Goal: Transaction & Acquisition: Book appointment/travel/reservation

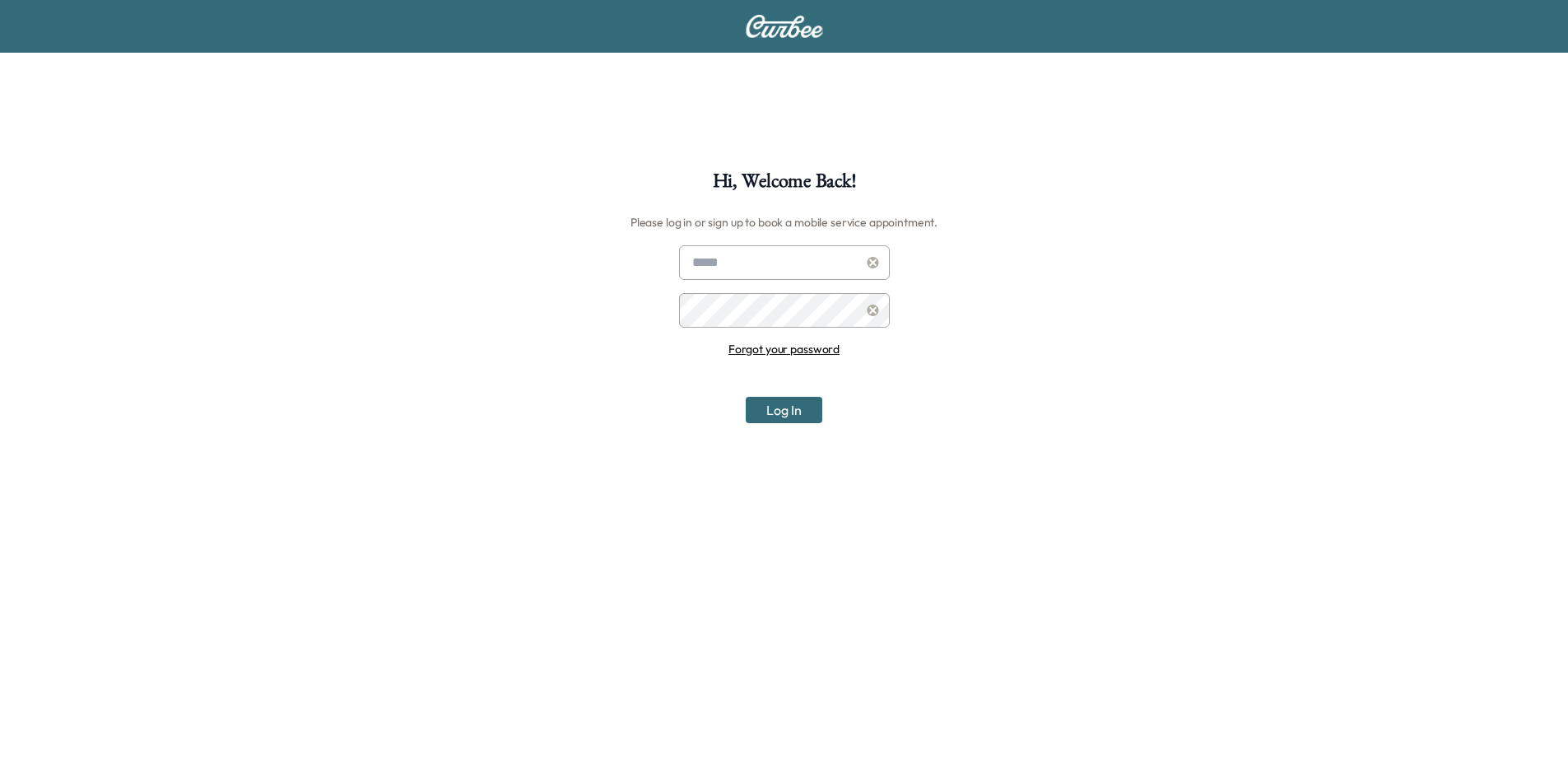
click at [743, 256] on input "text" at bounding box center [784, 262] width 211 height 34
type input "**********"
click at [746, 397] on button "Log In" at bounding box center [784, 410] width 77 height 26
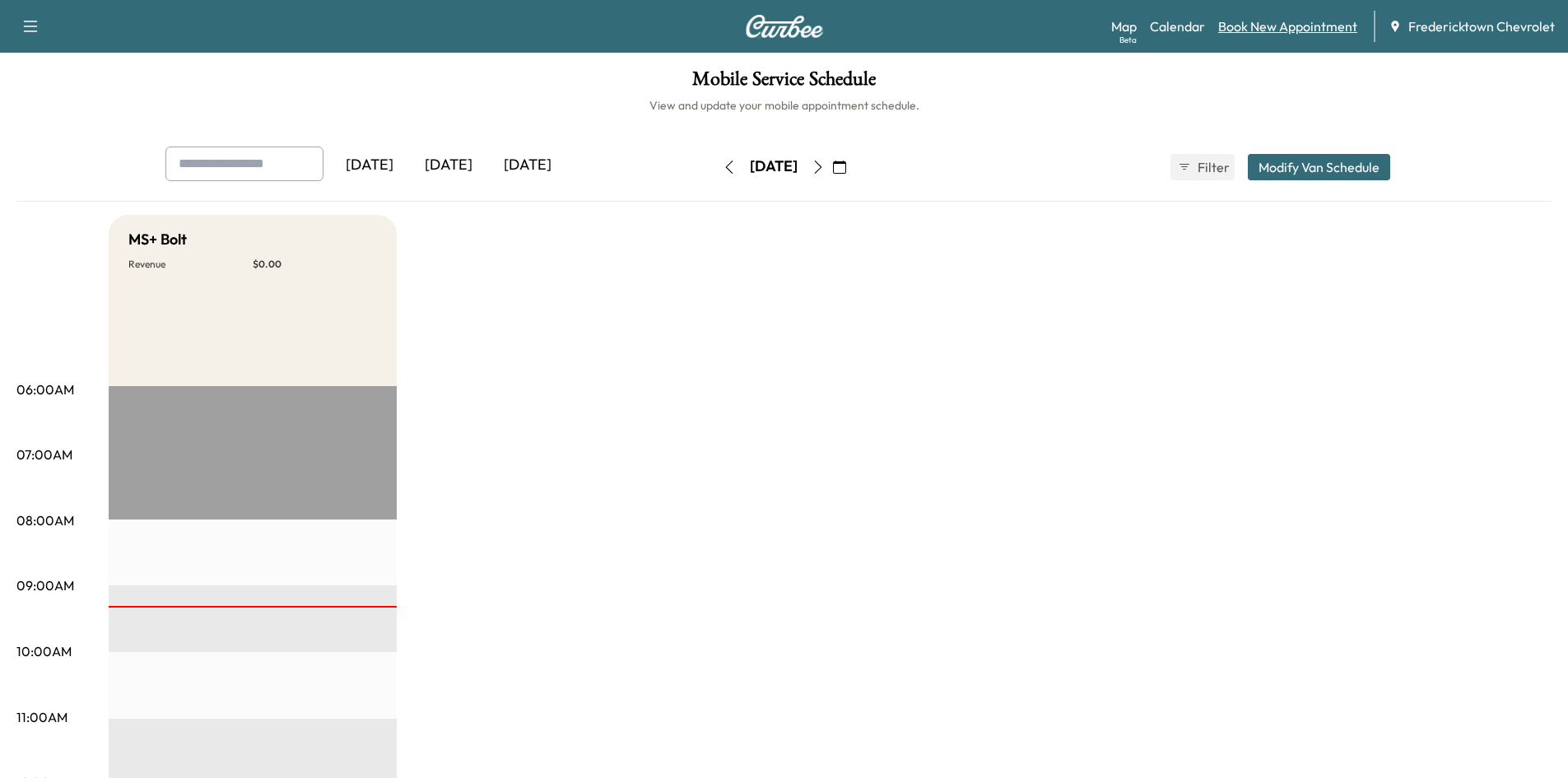
click at [1283, 19] on link "Book New Appointment" at bounding box center [1288, 26] width 139 height 19
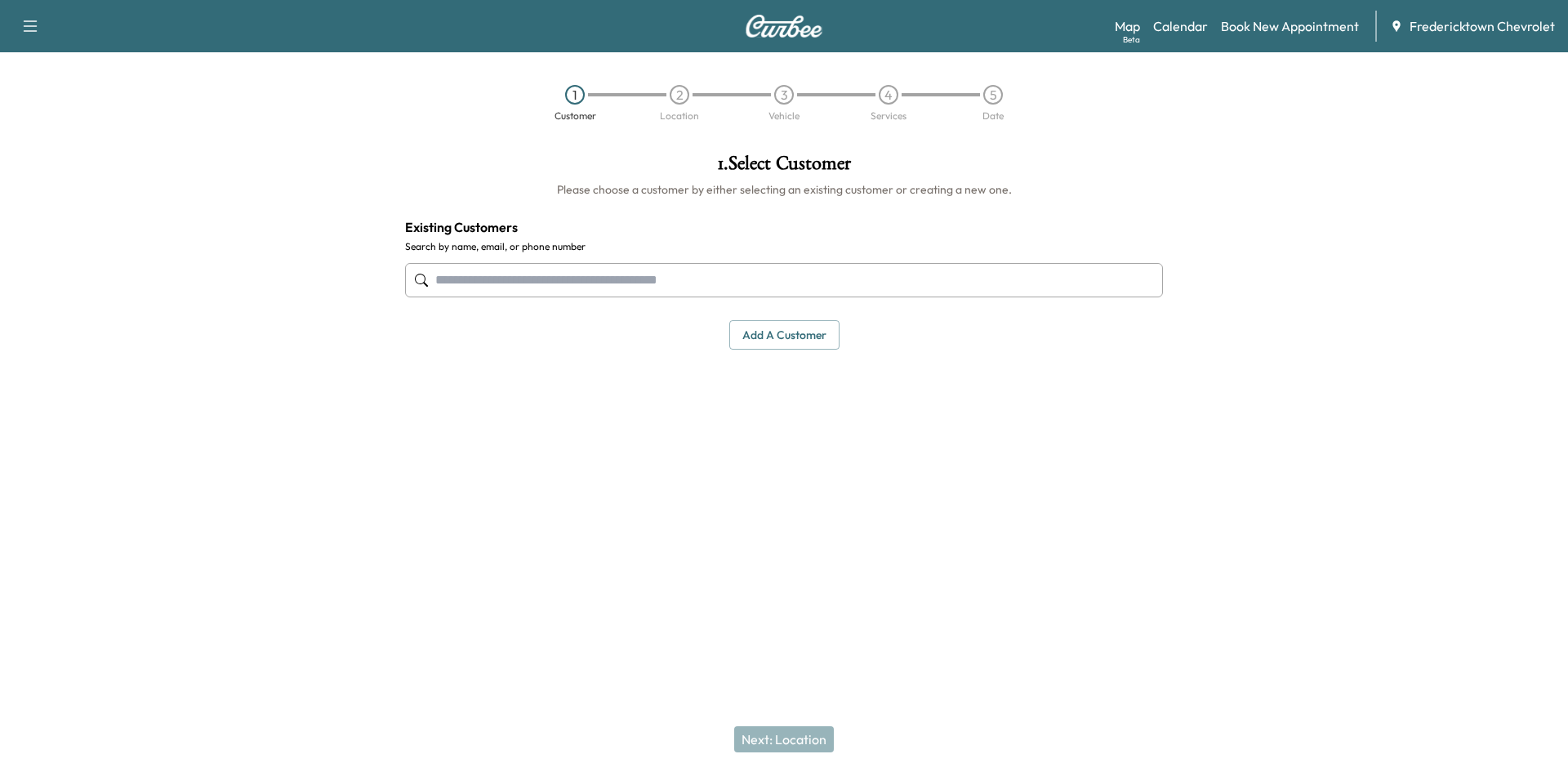
click at [504, 276] on input "text" at bounding box center [784, 280] width 758 height 34
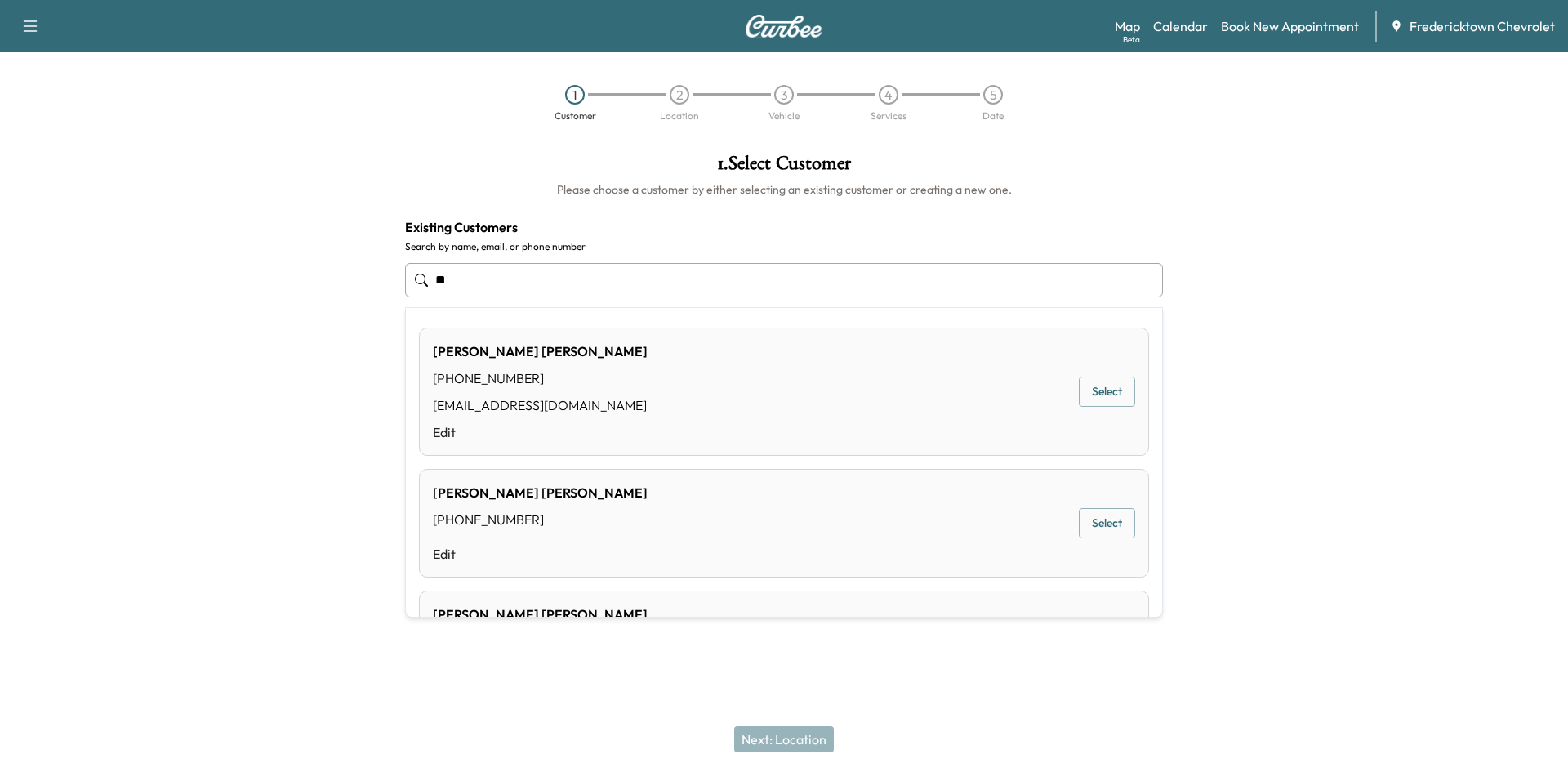
type input "*"
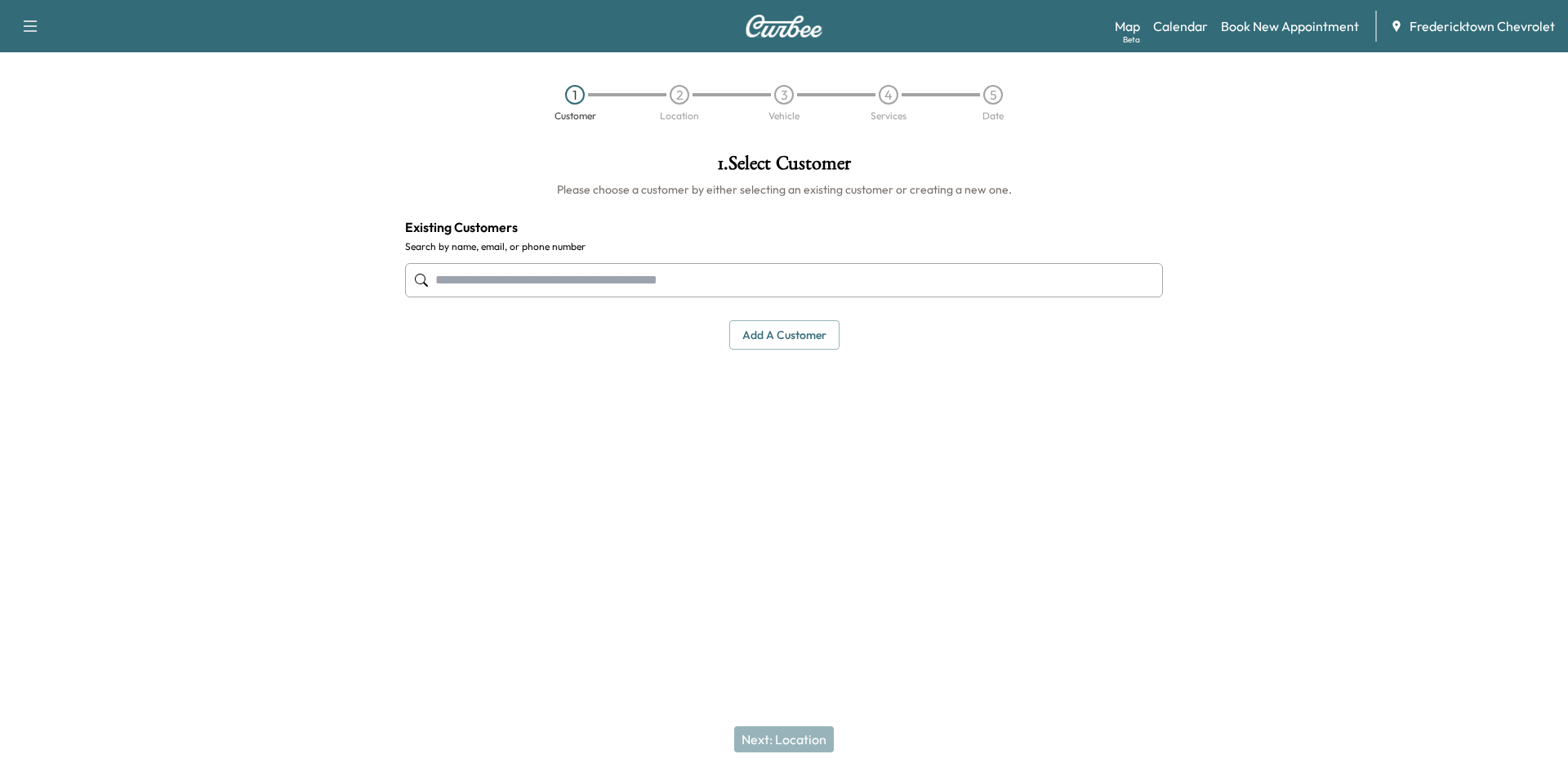
click at [723, 275] on input "text" at bounding box center [784, 280] width 758 height 34
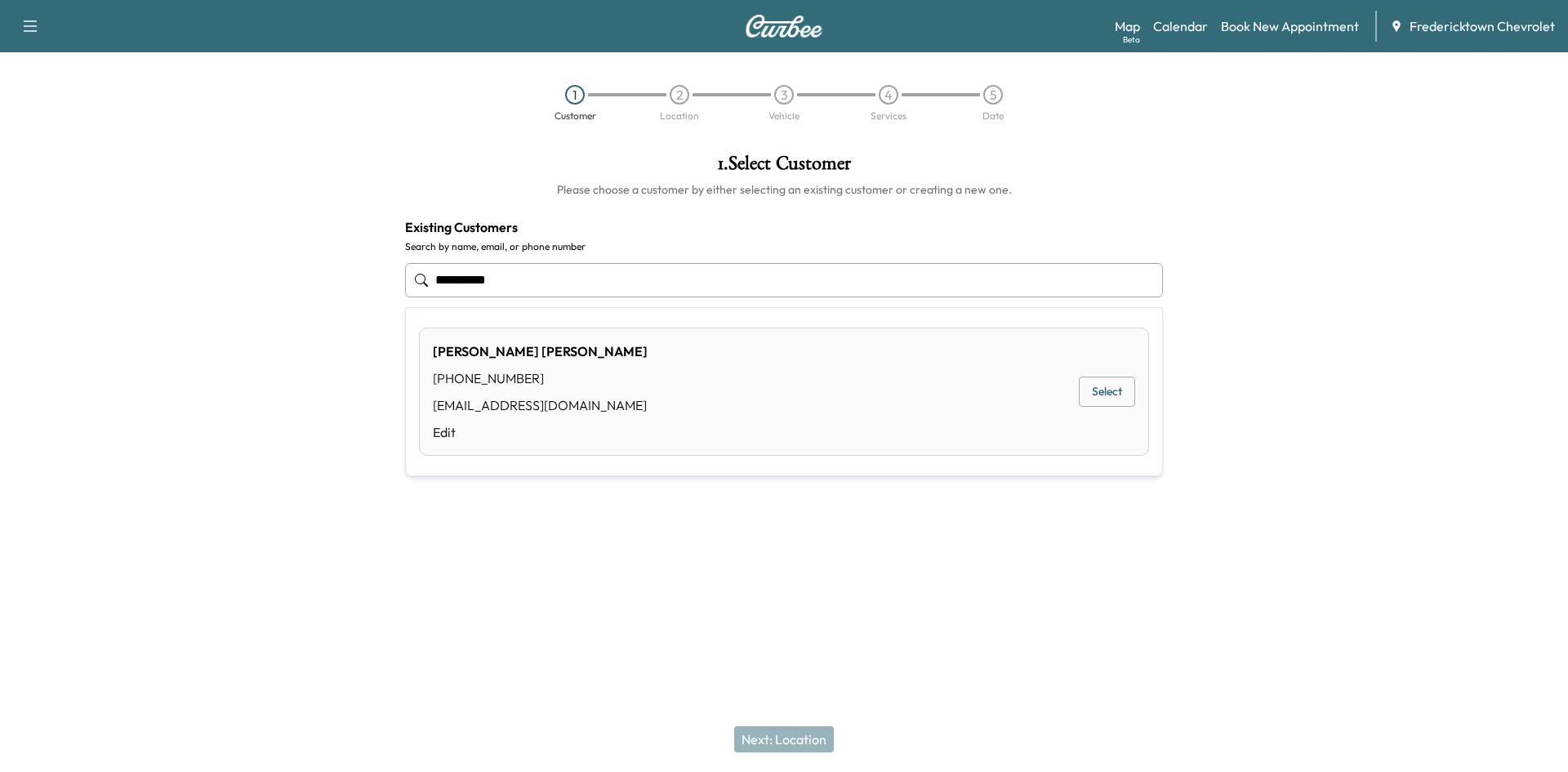
click at [547, 357] on div "[PERSON_NAME]" at bounding box center [540, 351] width 214 height 19
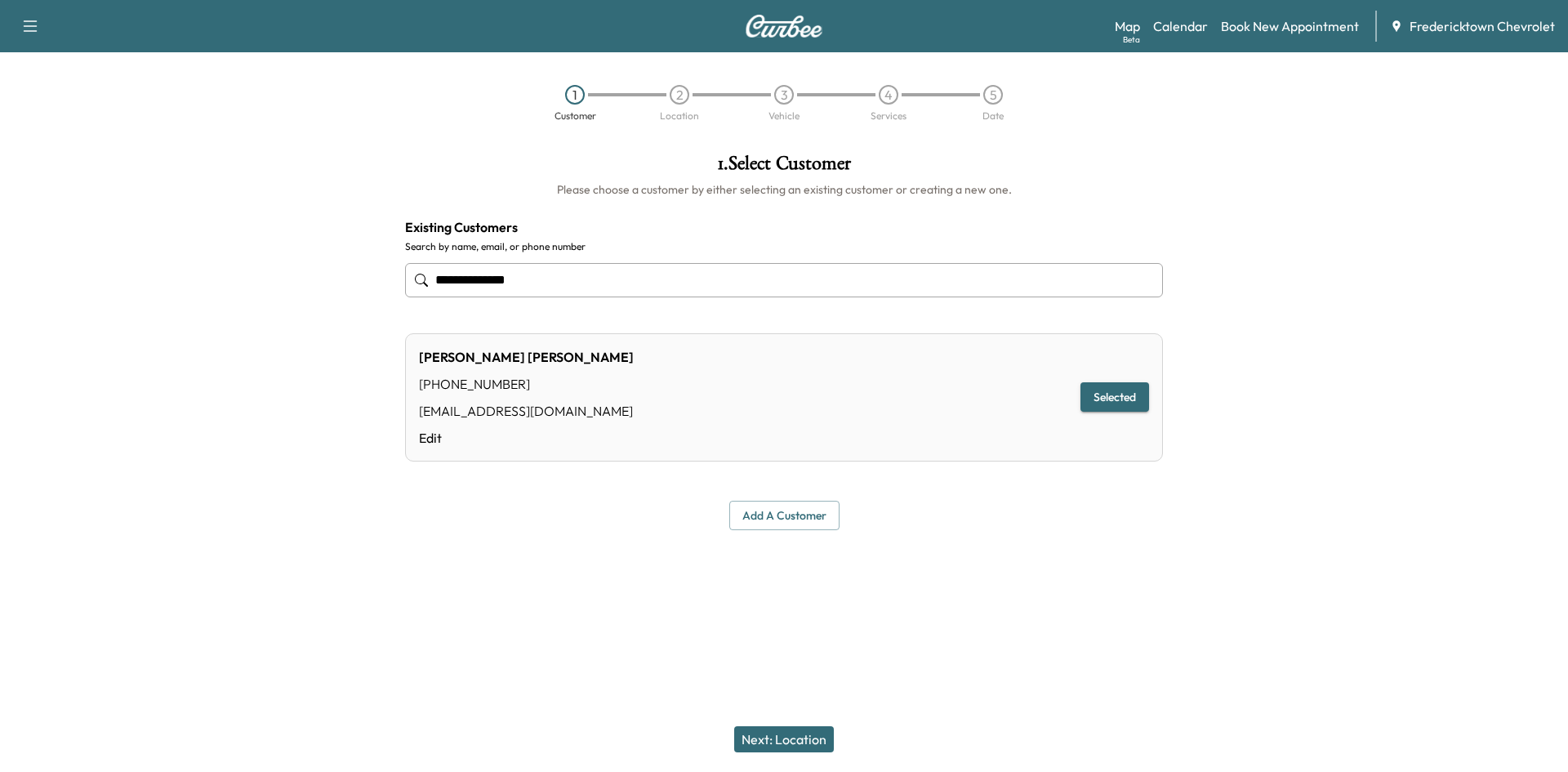
type input "**********"
click at [1099, 402] on button "Selected" at bounding box center [1115, 397] width 68 height 31
click at [792, 737] on button "Next: Location" at bounding box center [784, 740] width 100 height 26
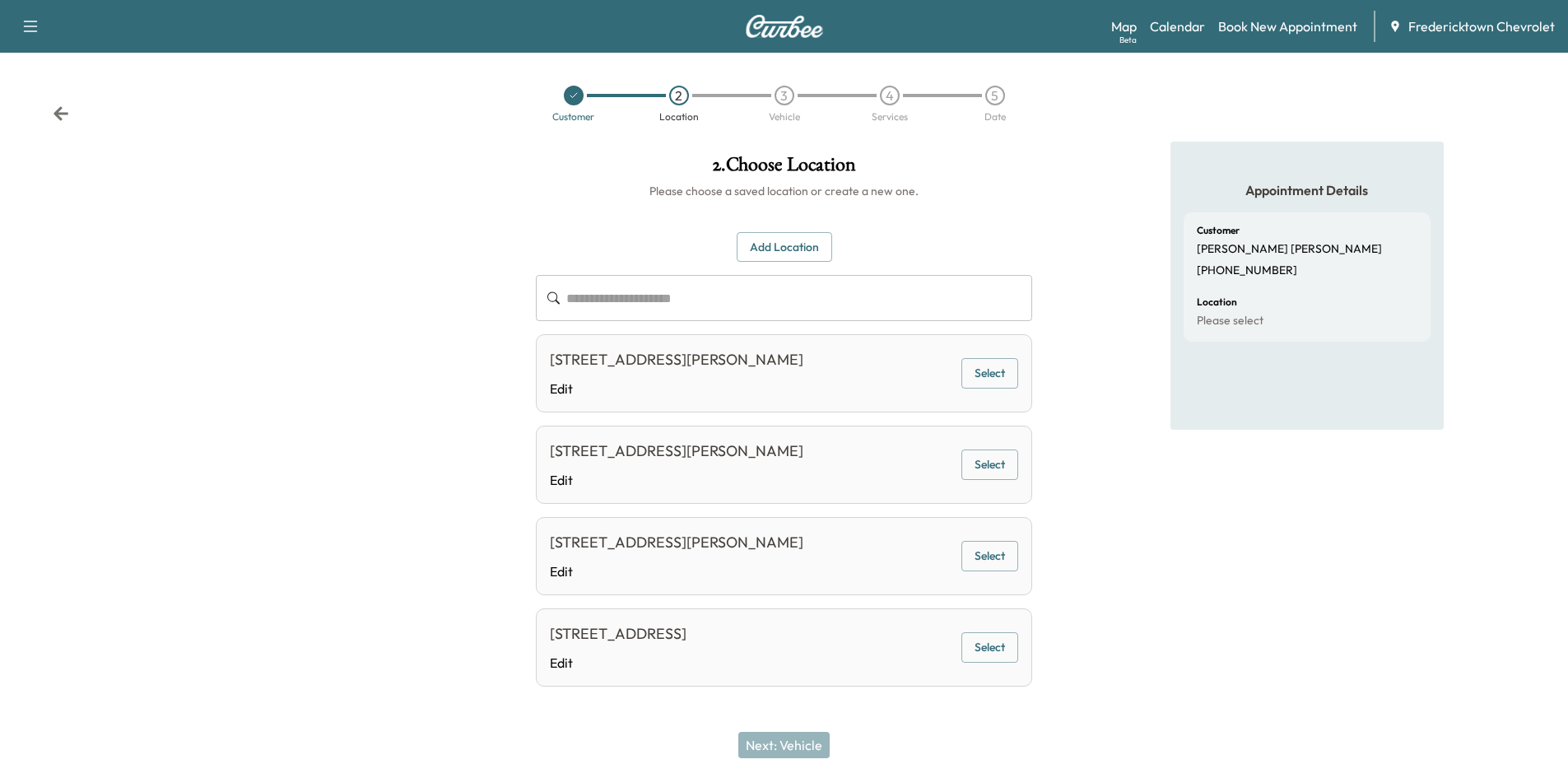
click at [986, 464] on button "Select" at bounding box center [989, 465] width 56 height 31
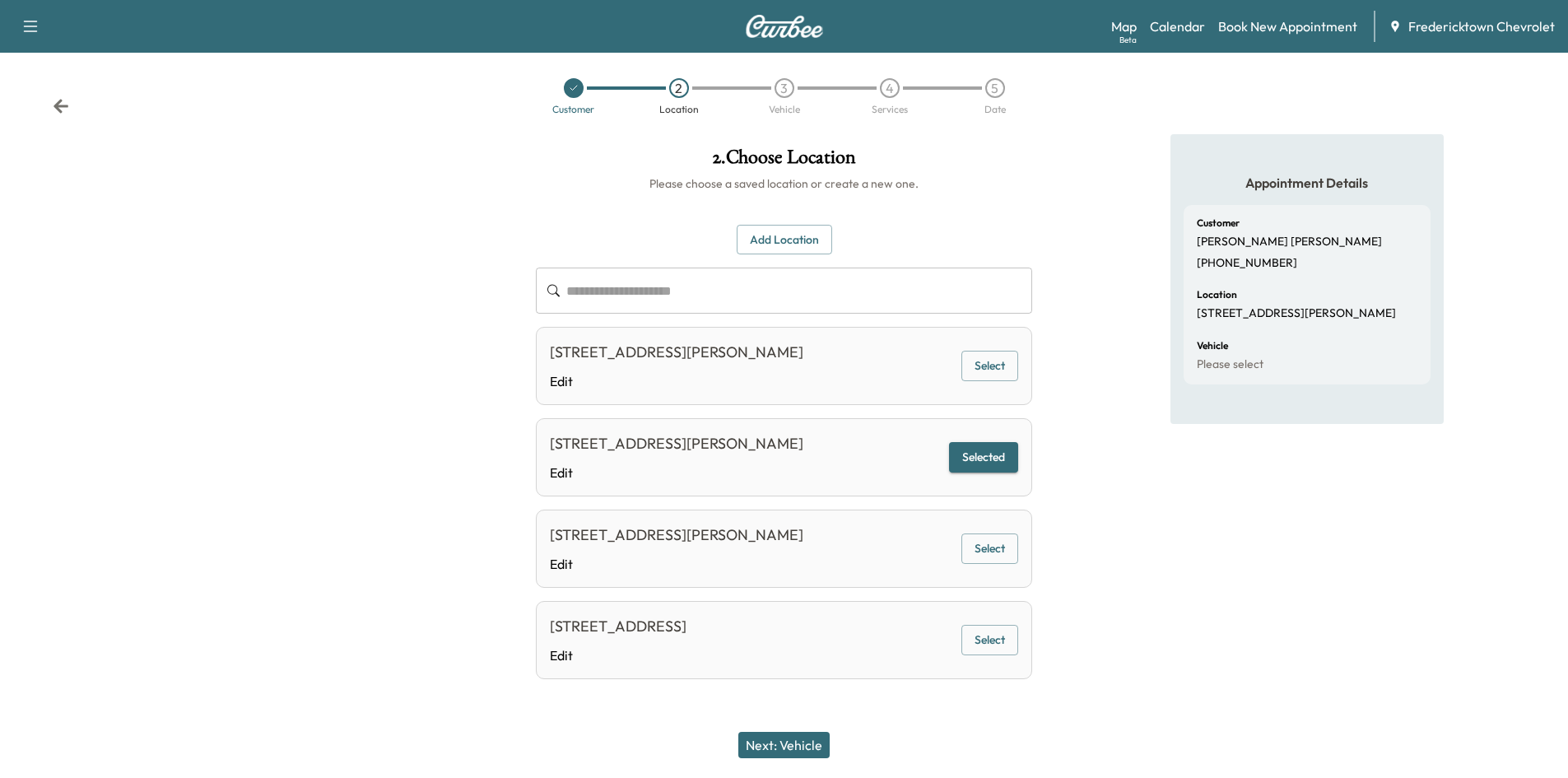
scroll to position [31, 0]
click at [794, 753] on button "Next: Vehicle" at bounding box center [784, 745] width 92 height 26
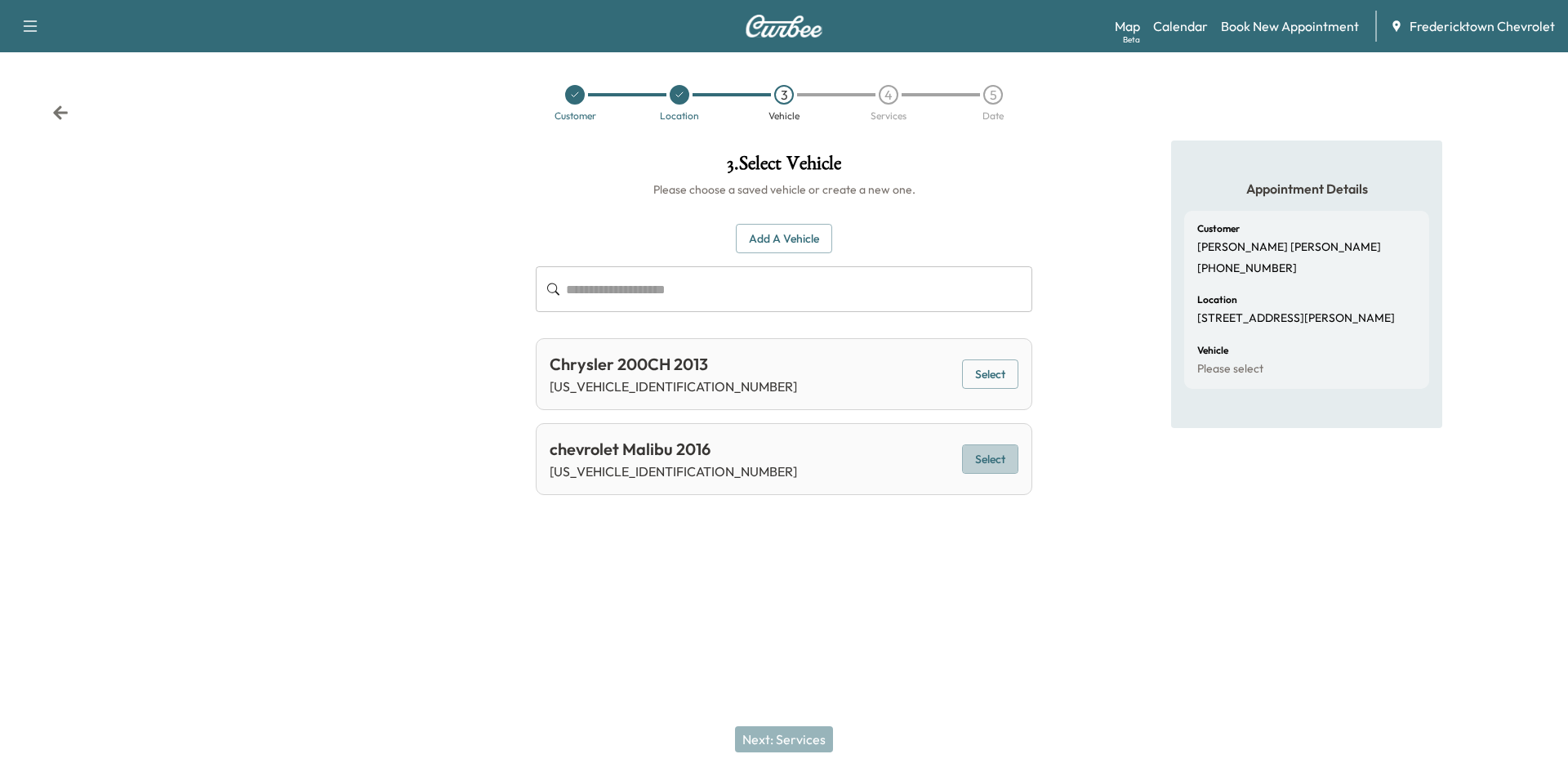
click at [998, 454] on button "Select" at bounding box center [990, 460] width 56 height 31
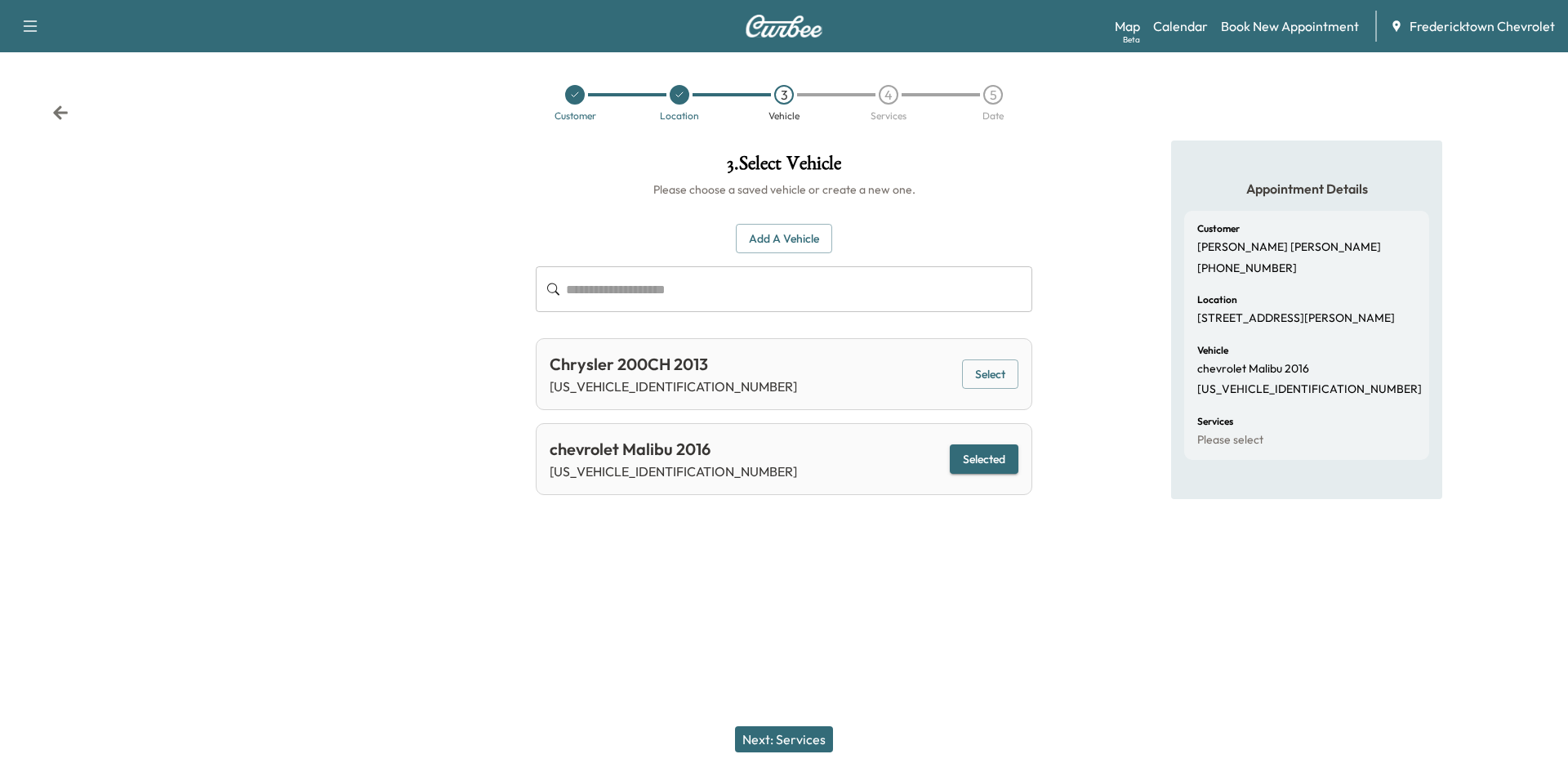
click at [784, 734] on button "Next: Services" at bounding box center [784, 740] width 98 height 26
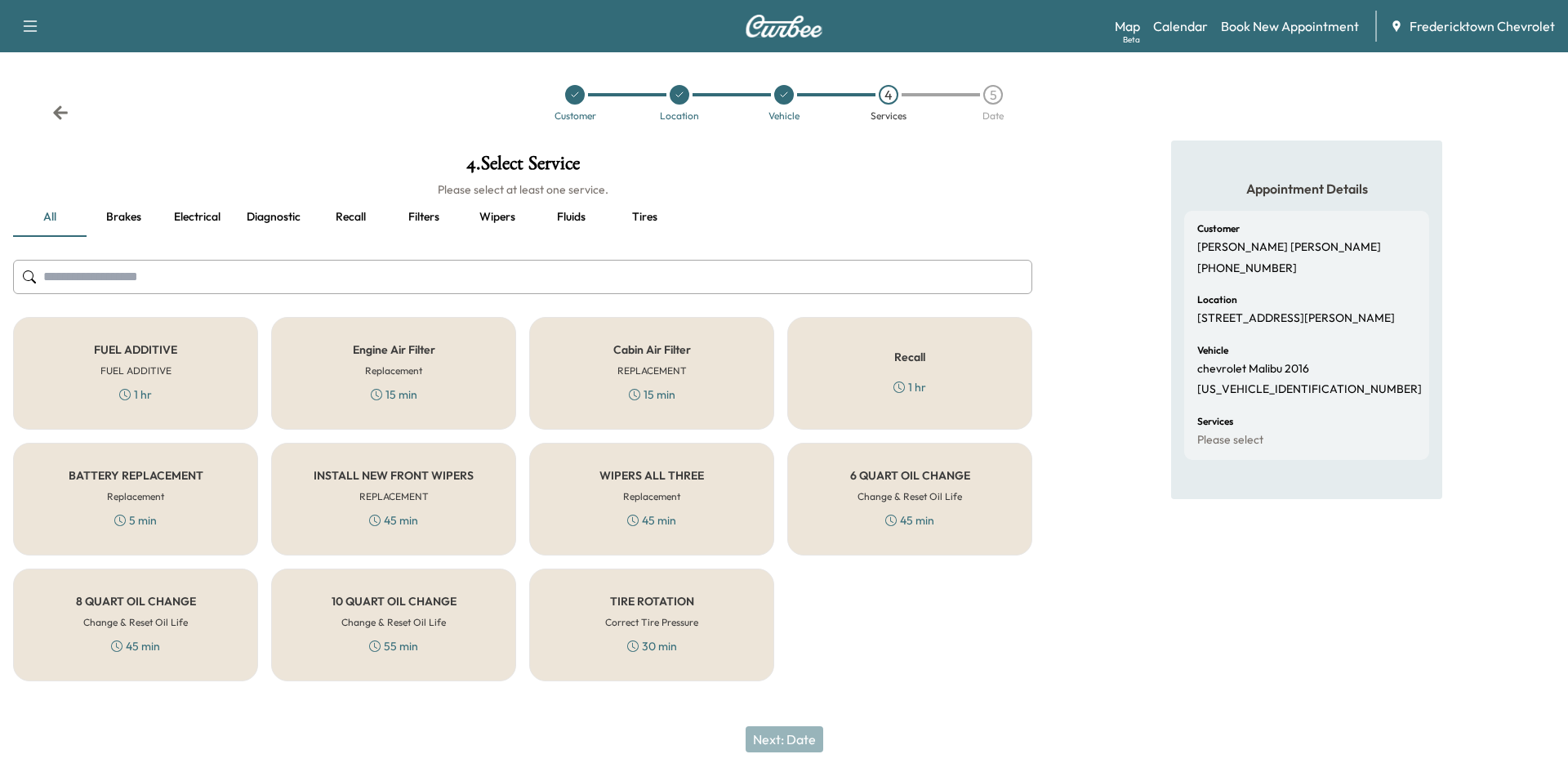
click at [264, 284] on input "text" at bounding box center [522, 277] width 1019 height 34
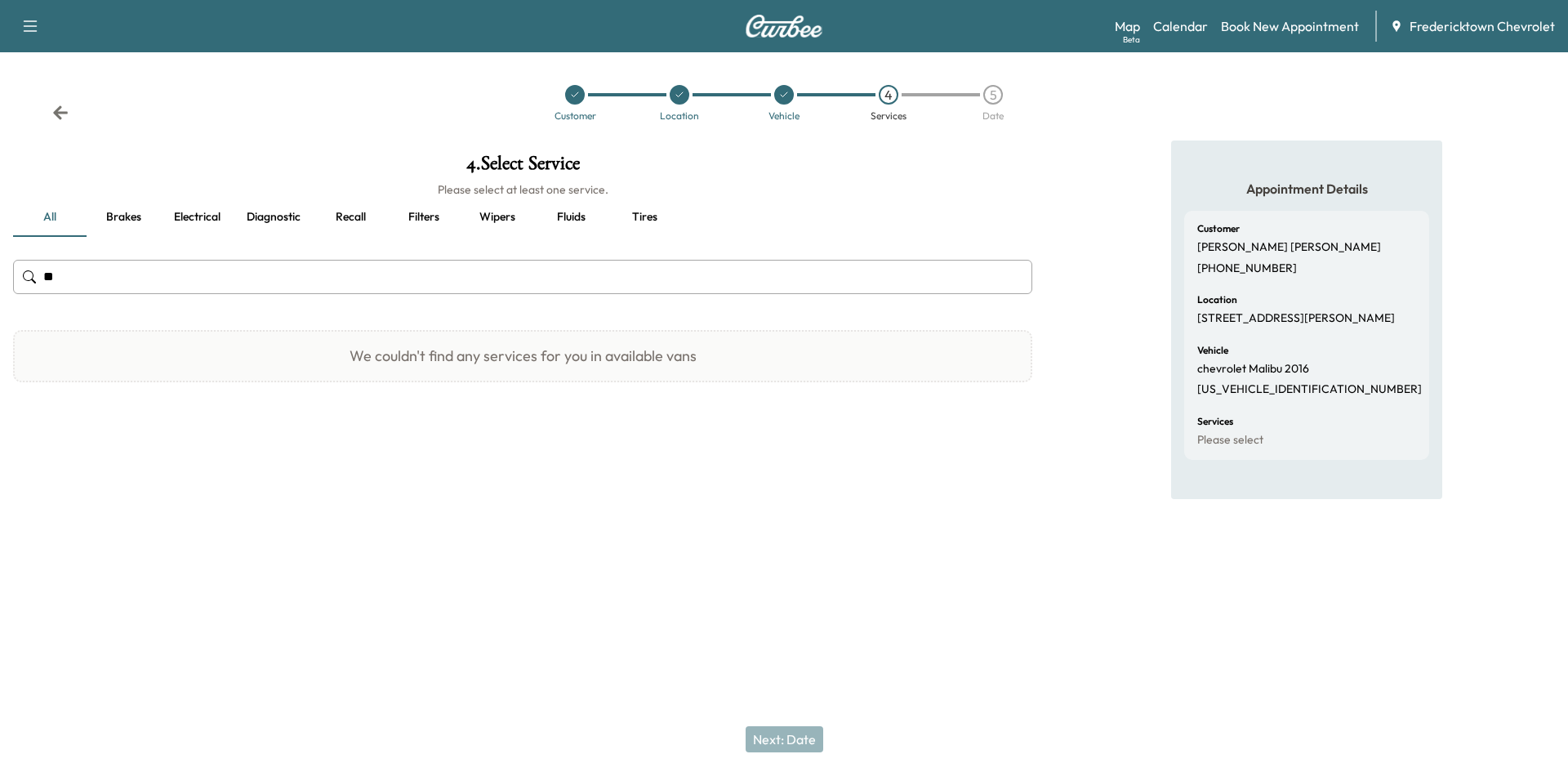
type input "*"
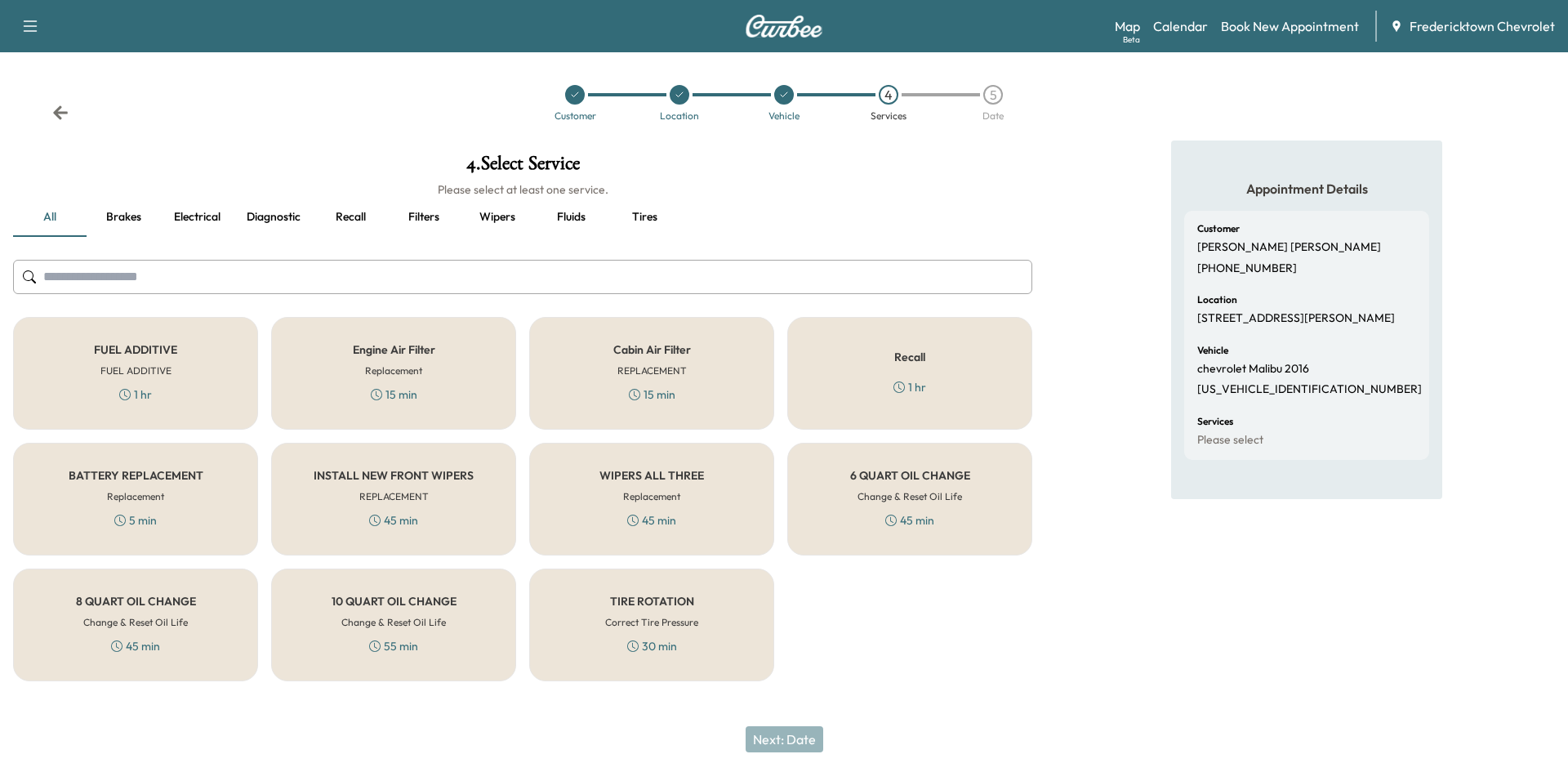
click at [662, 632] on div "TIRE ROTATION Correct Tire Pressure 30 min" at bounding box center [652, 625] width 245 height 113
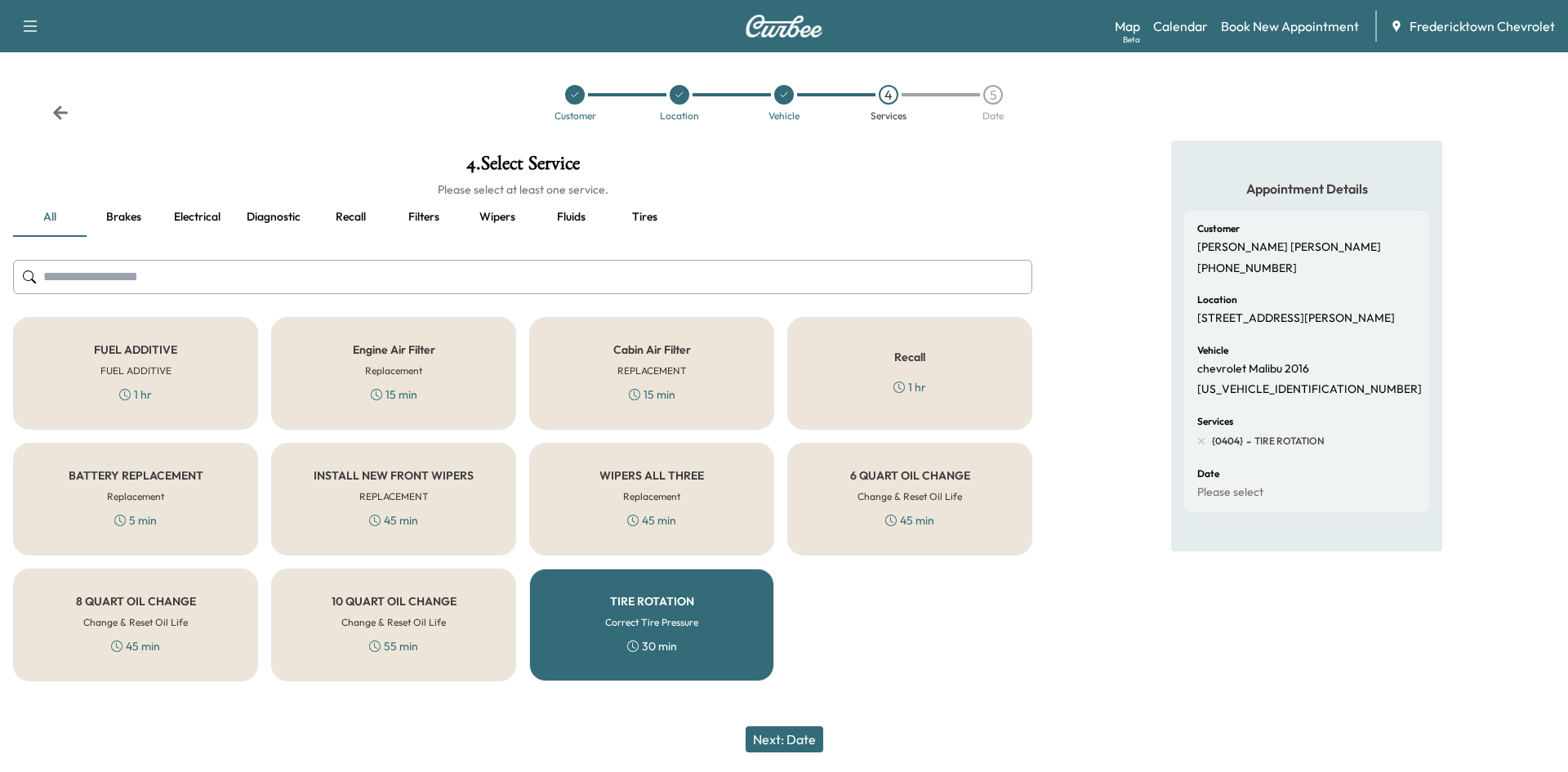
click at [787, 730] on button "Next: Date" at bounding box center [784, 740] width 78 height 26
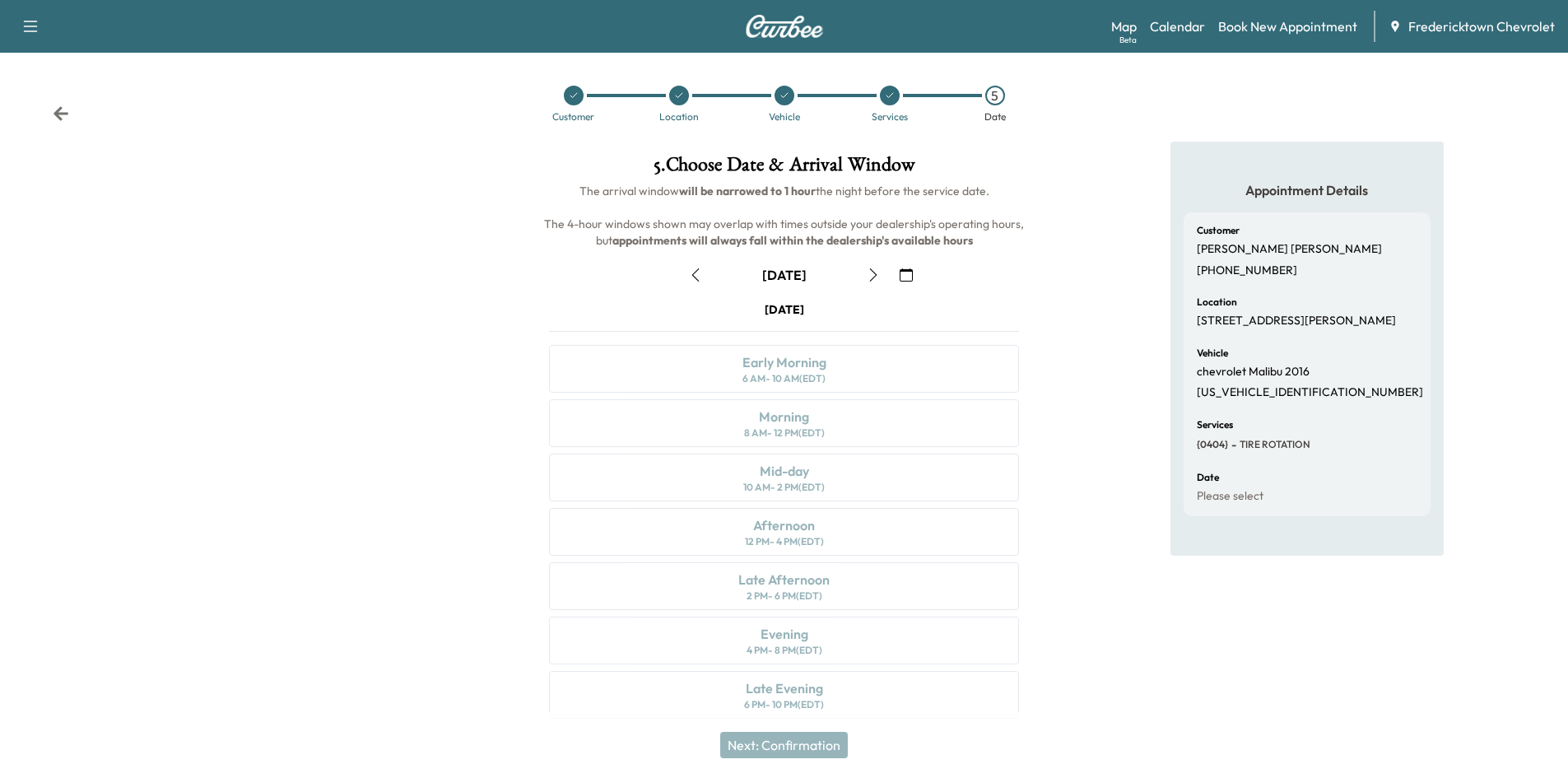
scroll to position [13, 0]
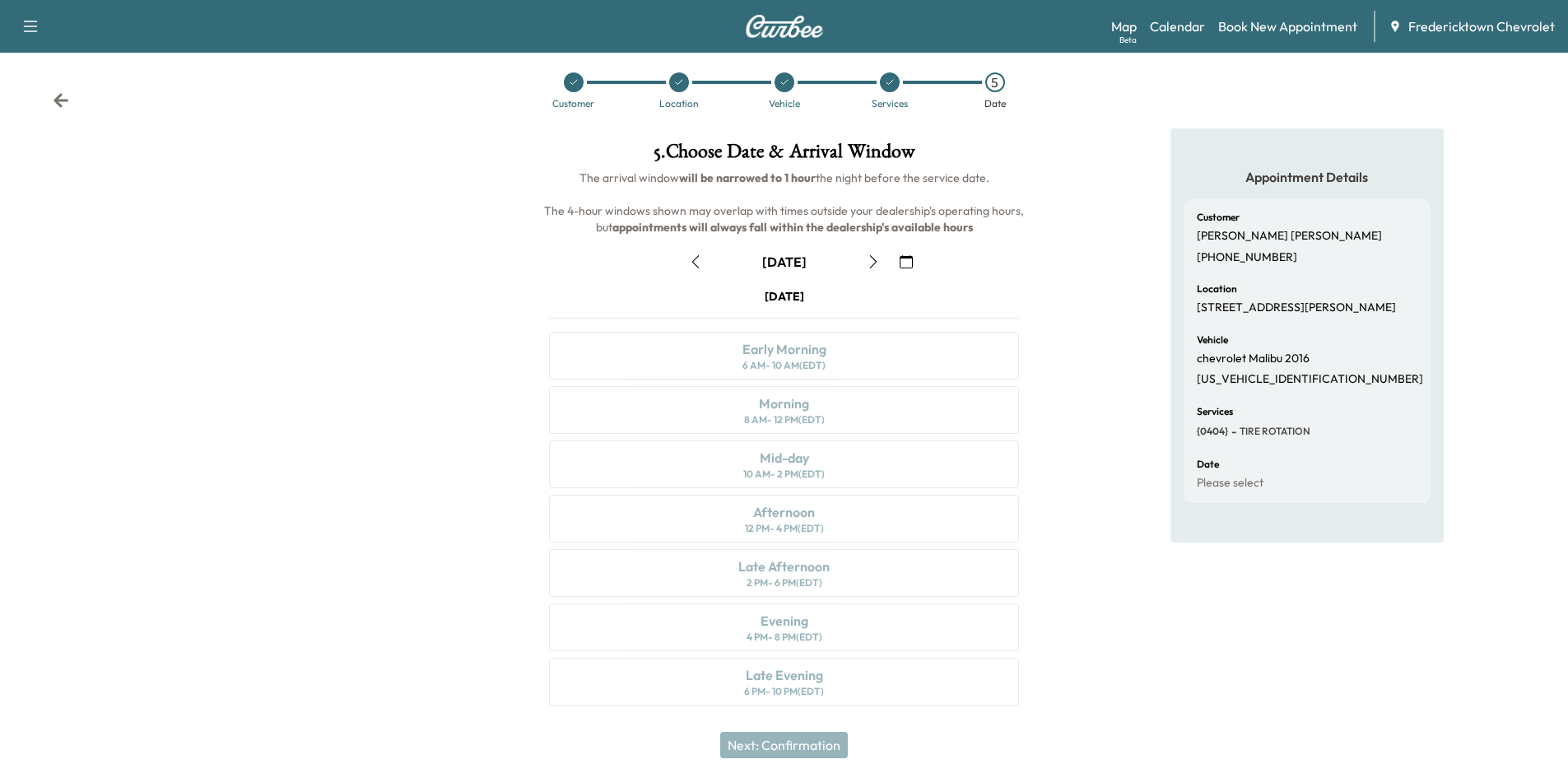
click at [695, 263] on icon "button" at bounding box center [695, 261] width 13 height 13
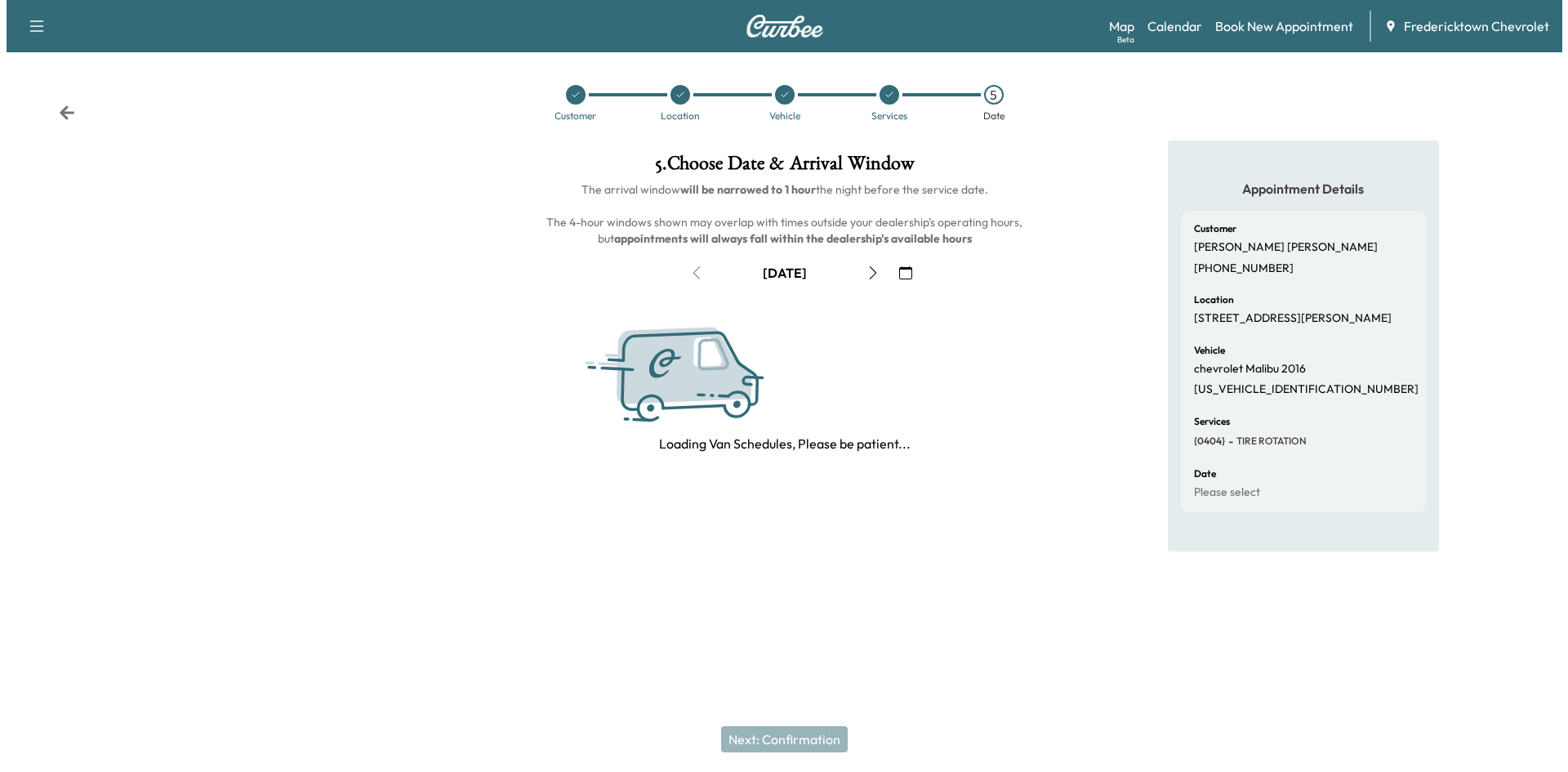
scroll to position [0, 0]
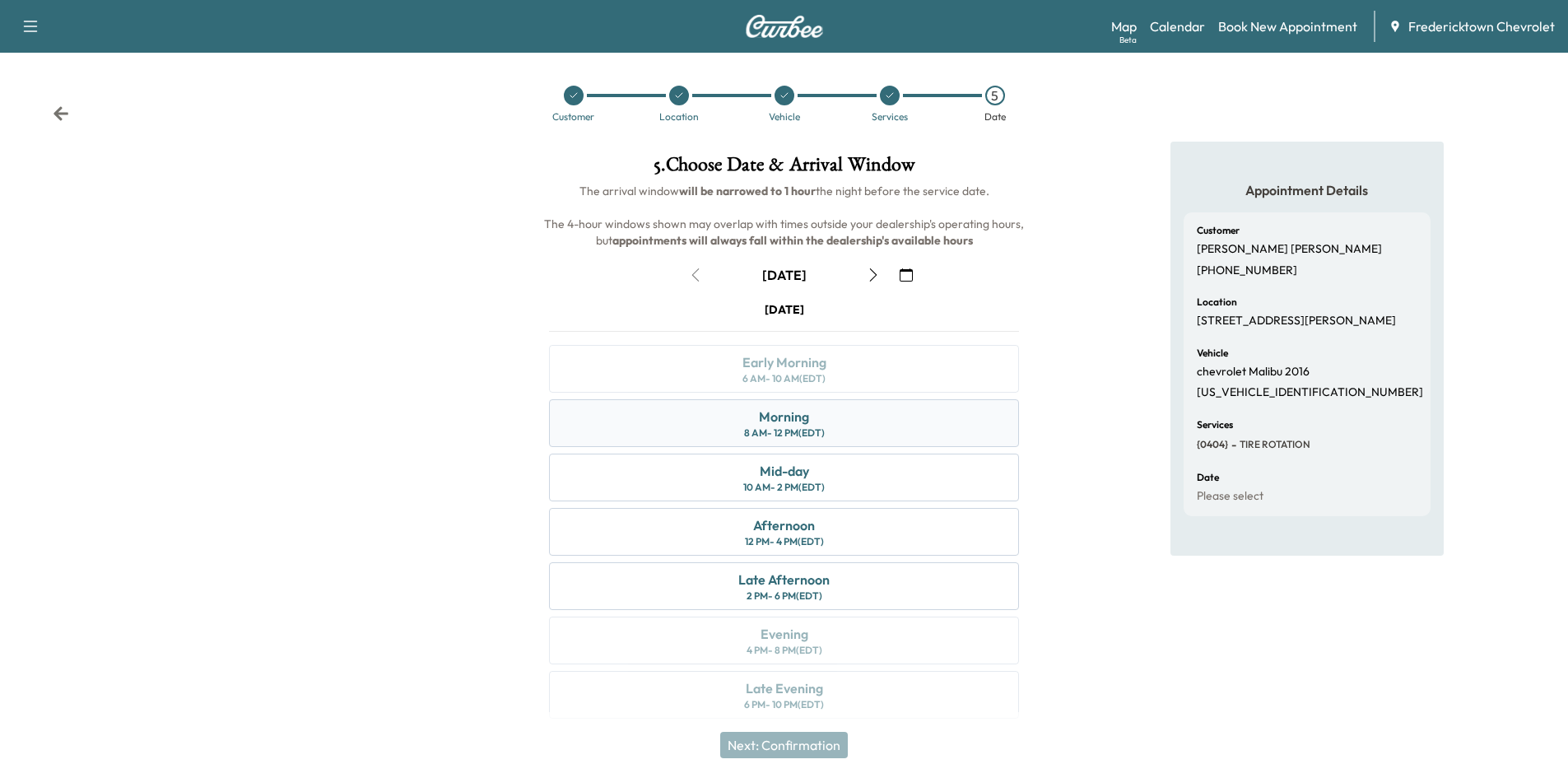
click at [836, 434] on div "Morning 8 AM - 12 PM (EDT)" at bounding box center [784, 423] width 470 height 48
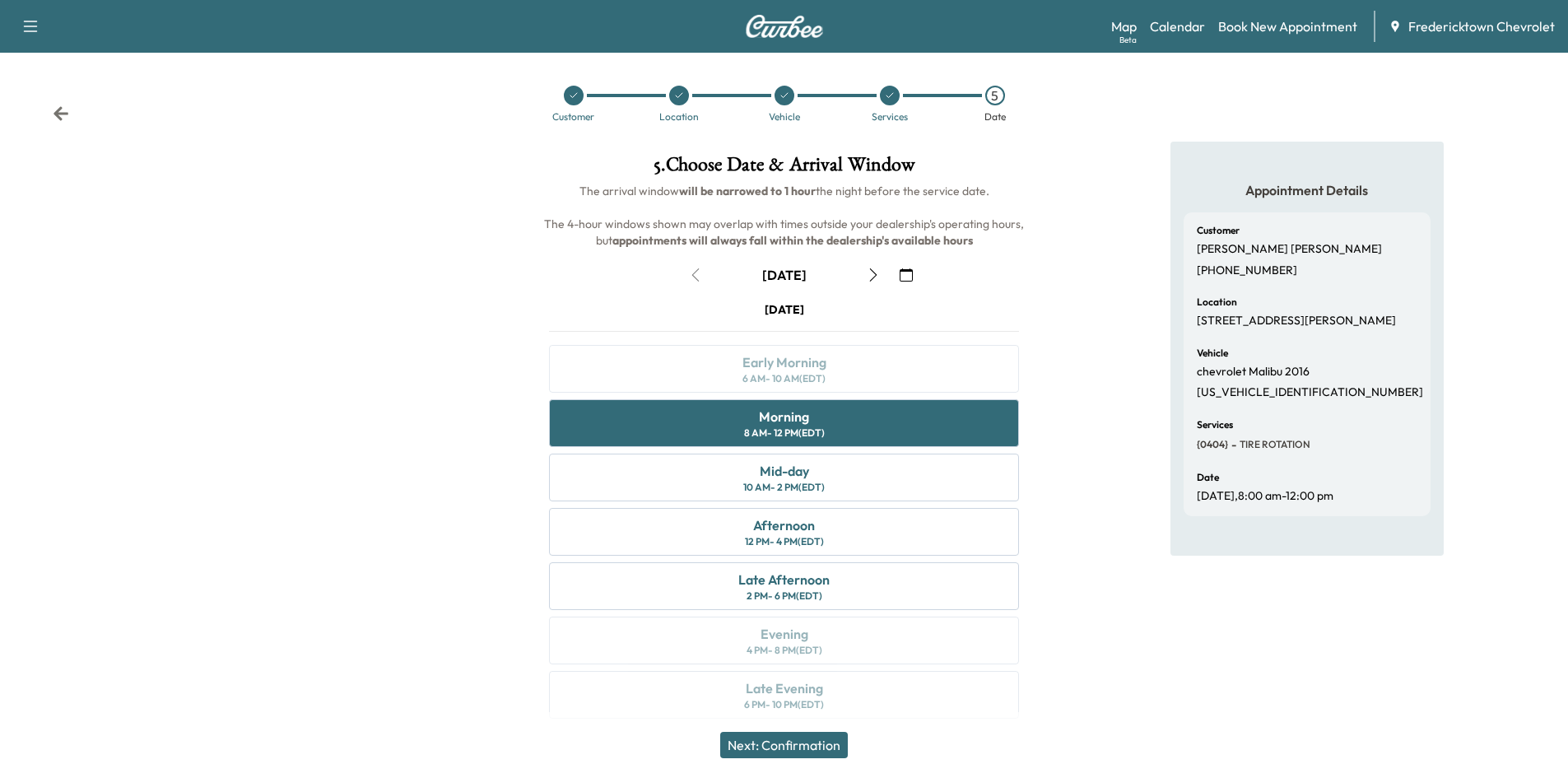
click at [811, 736] on button "Next: Confirmation" at bounding box center [784, 745] width 128 height 26
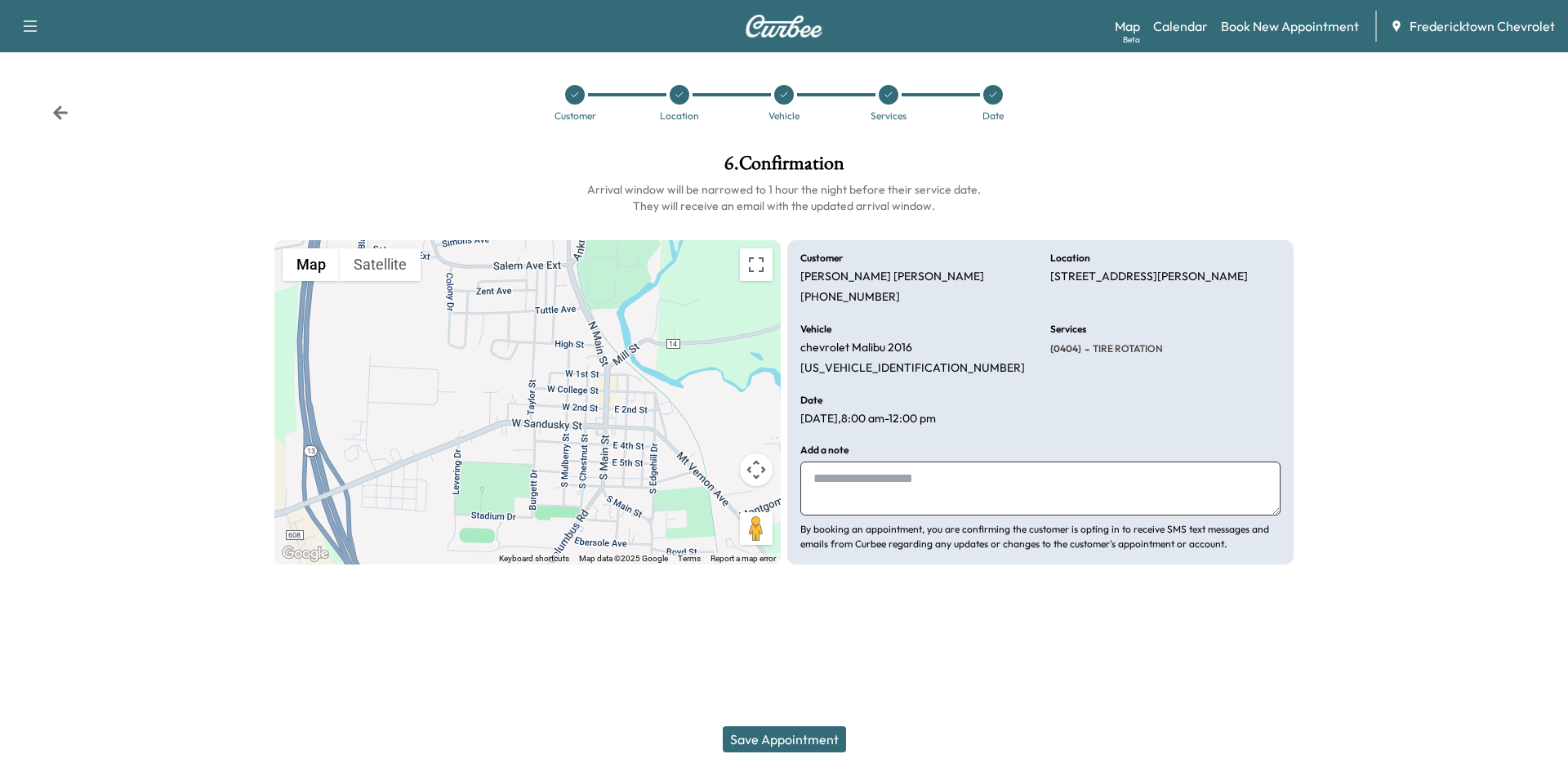
click at [888, 501] on textarea at bounding box center [1040, 488] width 480 height 54
type textarea "**********"
click at [793, 733] on button "Save Appointment" at bounding box center [784, 740] width 123 height 26
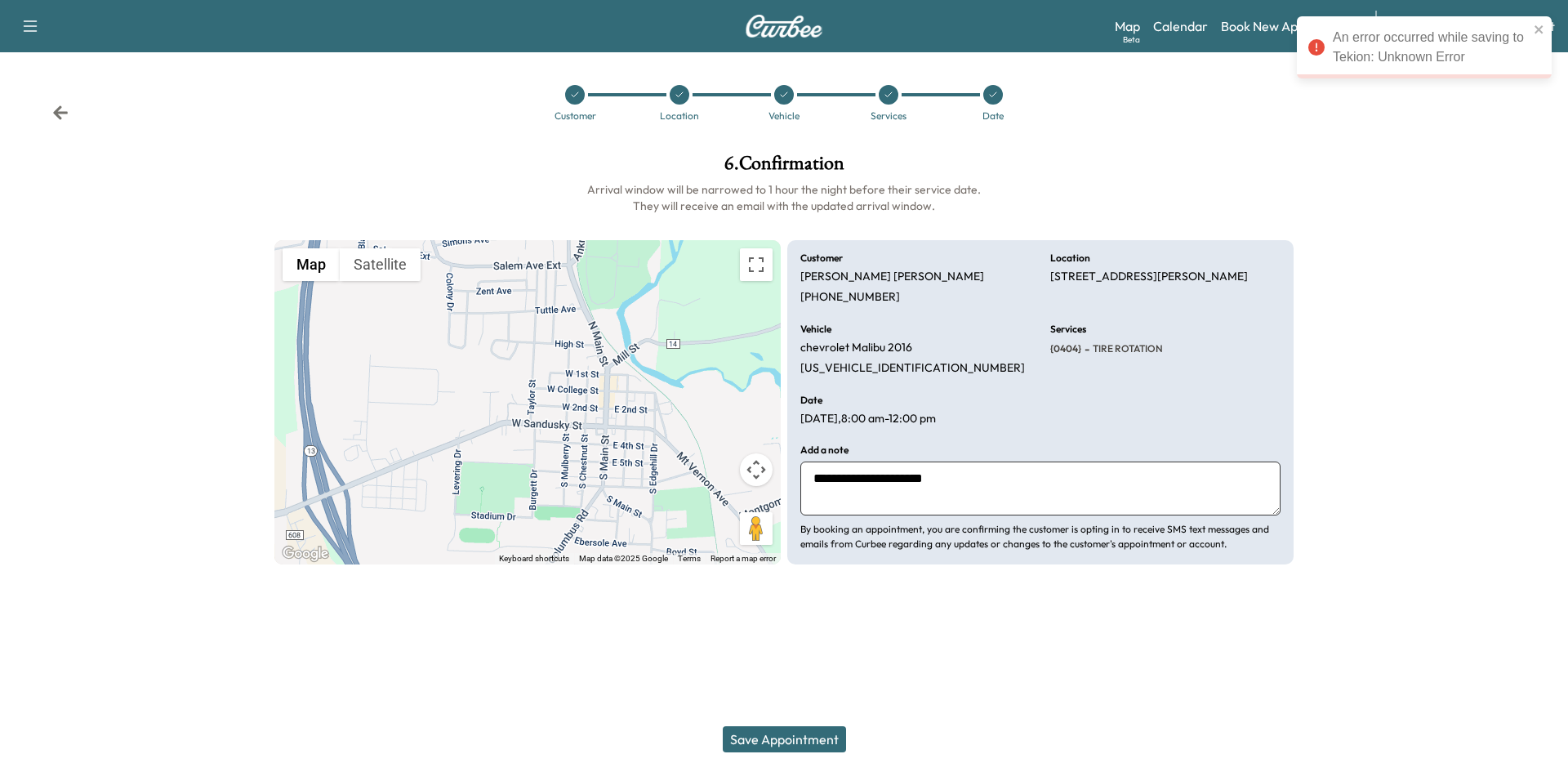
click at [1227, 151] on div "**********" at bounding box center [784, 359] width 1046 height 437
click at [1541, 28] on icon "close" at bounding box center [1538, 29] width 8 height 8
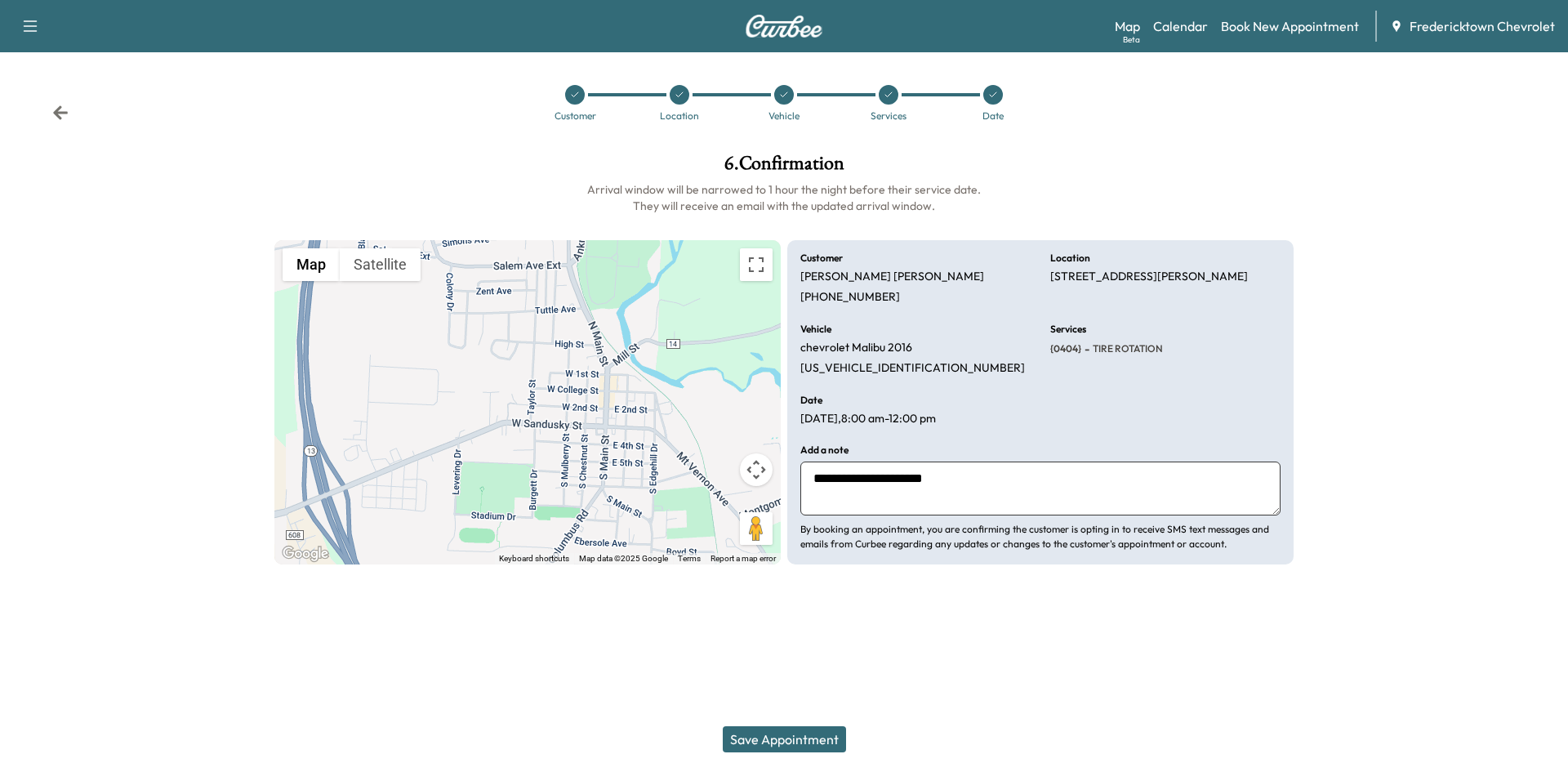
click at [759, 734] on button "Save Appointment" at bounding box center [784, 740] width 123 height 26
